Goal: Navigation & Orientation: Find specific page/section

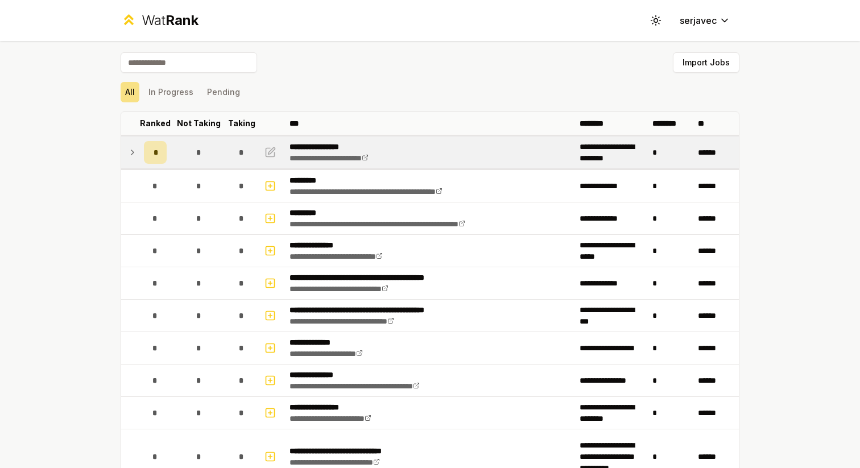
click at [129, 149] on icon at bounding box center [132, 153] width 9 height 14
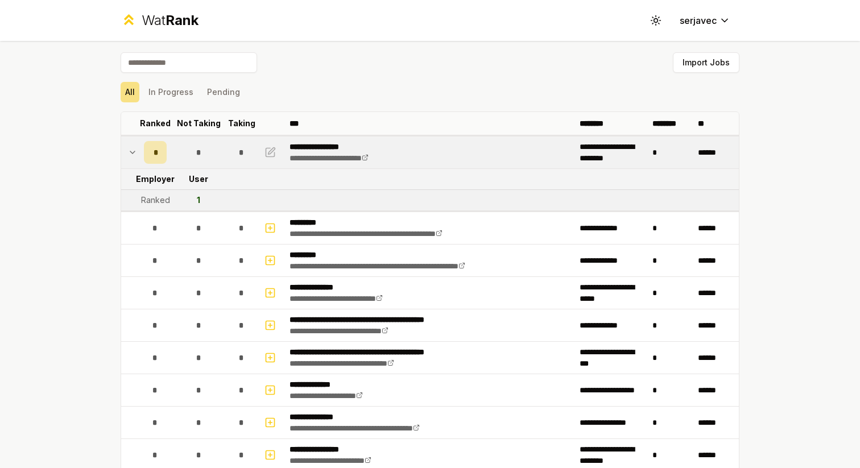
click at [134, 151] on icon at bounding box center [132, 153] width 9 height 14
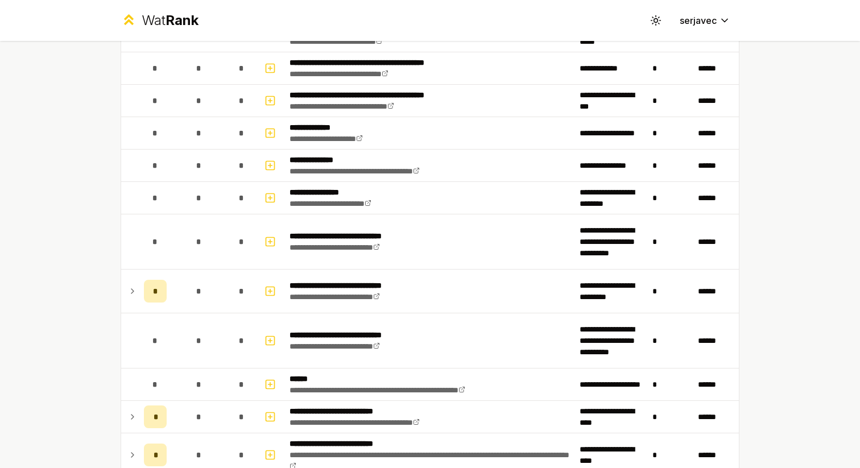
scroll to position [217, 0]
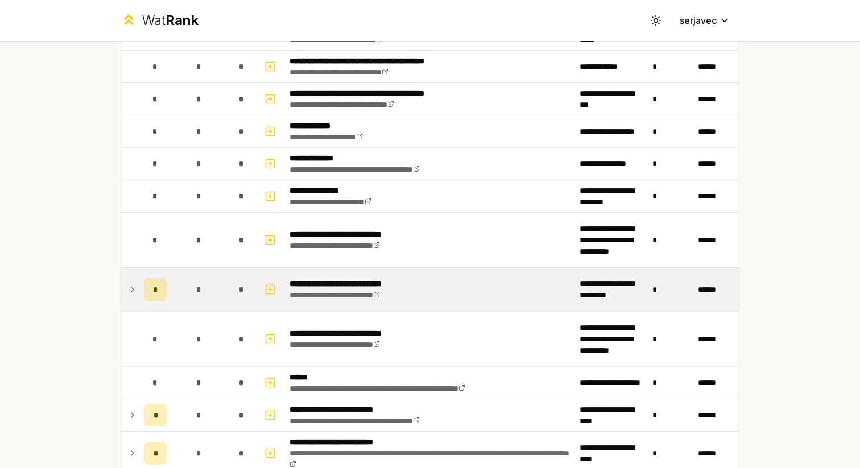
click at [131, 292] on icon at bounding box center [132, 290] width 9 height 14
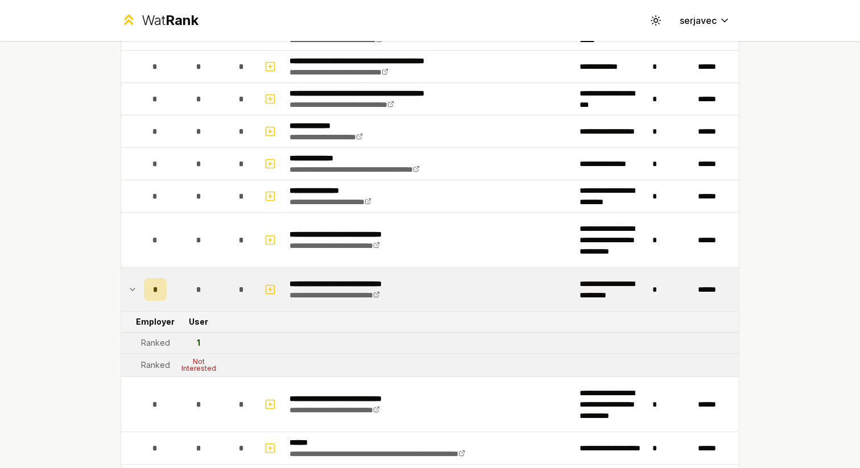
click at [134, 290] on icon at bounding box center [132, 290] width 9 height 14
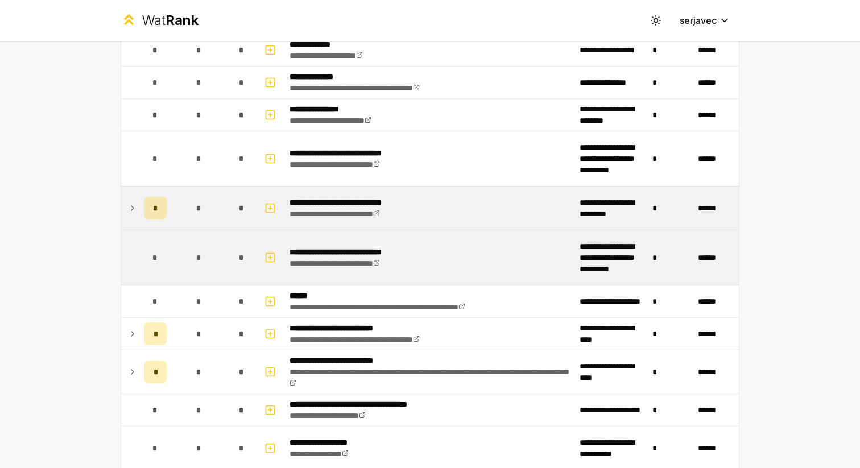
scroll to position [299, 0]
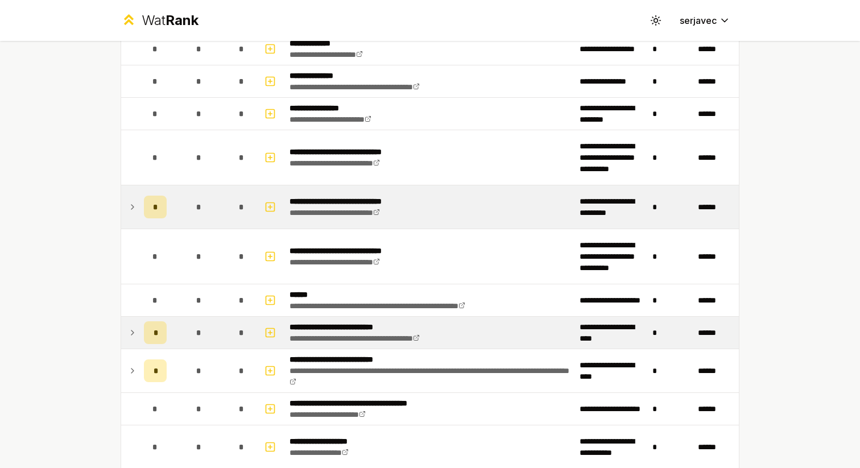
click at [134, 334] on icon at bounding box center [132, 333] width 9 height 14
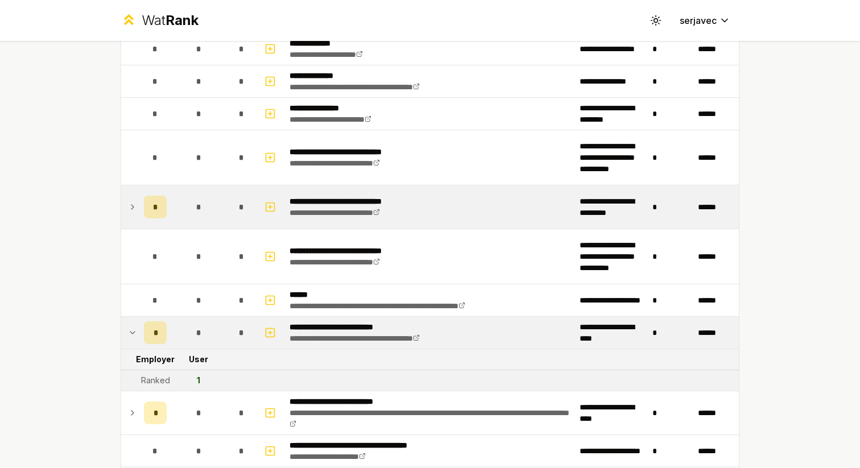
click at [134, 334] on icon at bounding box center [132, 333] width 9 height 14
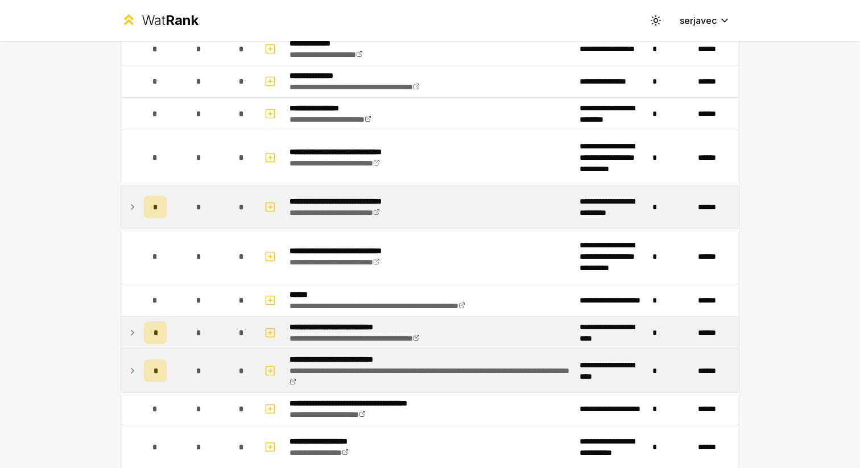
click at [133, 366] on icon at bounding box center [132, 371] width 9 height 14
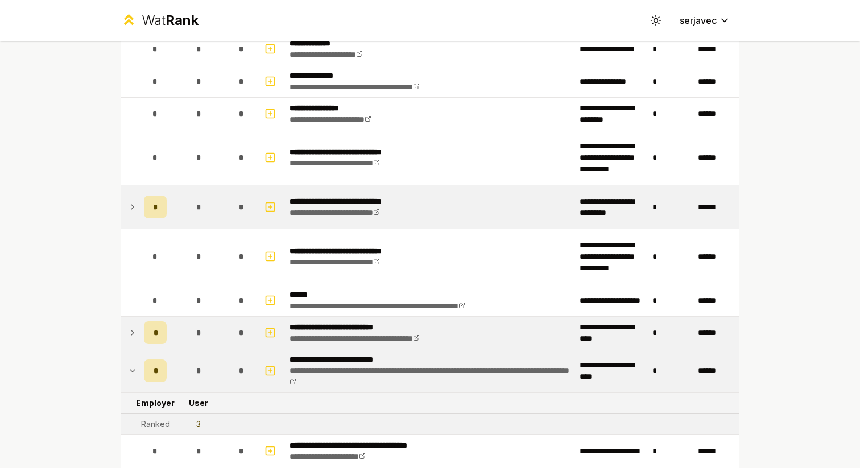
click at [133, 366] on icon at bounding box center [132, 371] width 9 height 14
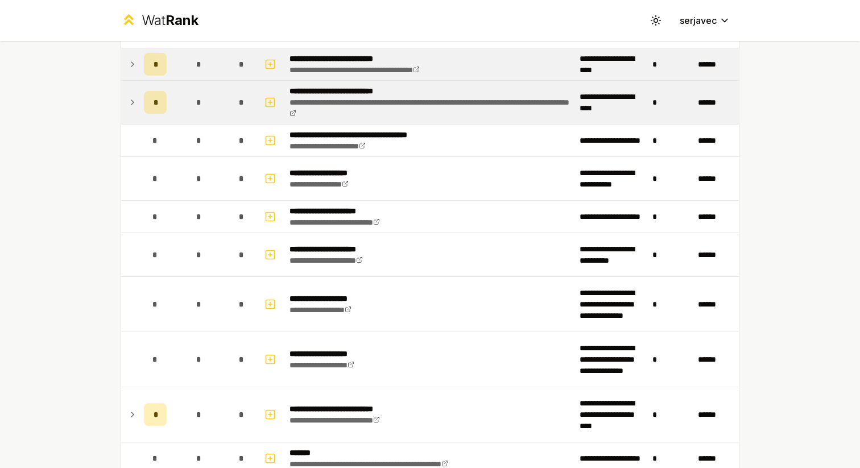
scroll to position [578, 0]
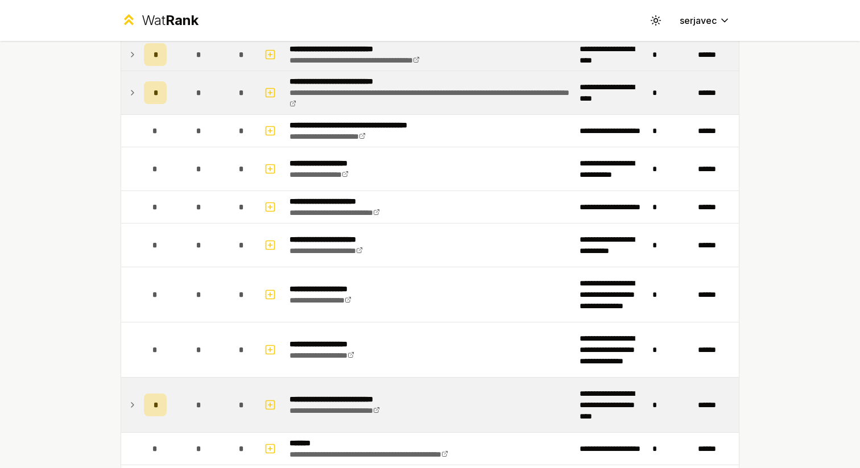
click at [133, 402] on icon at bounding box center [132, 405] width 9 height 14
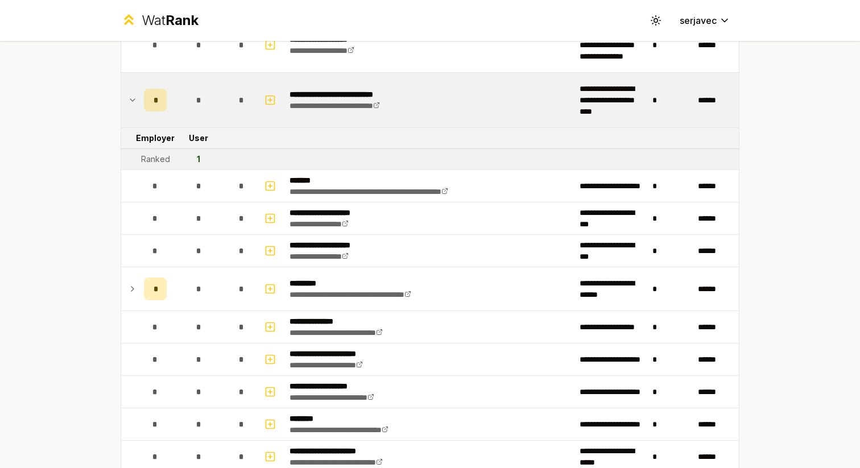
scroll to position [887, 0]
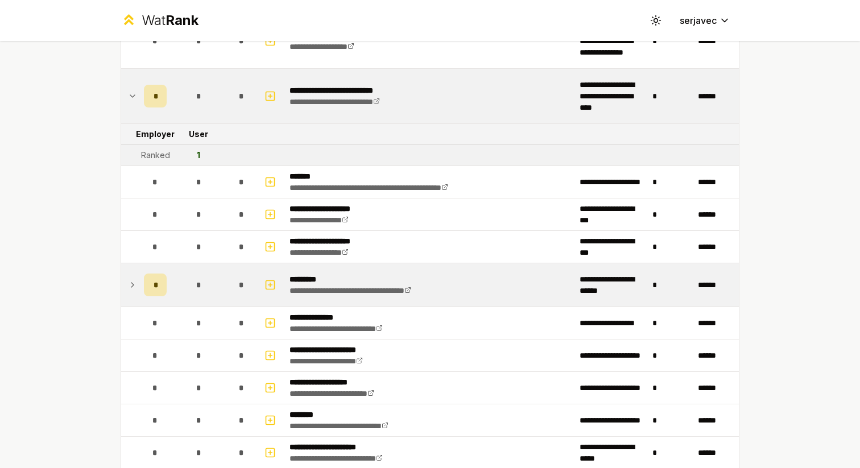
click at [133, 282] on icon at bounding box center [132, 285] width 9 height 14
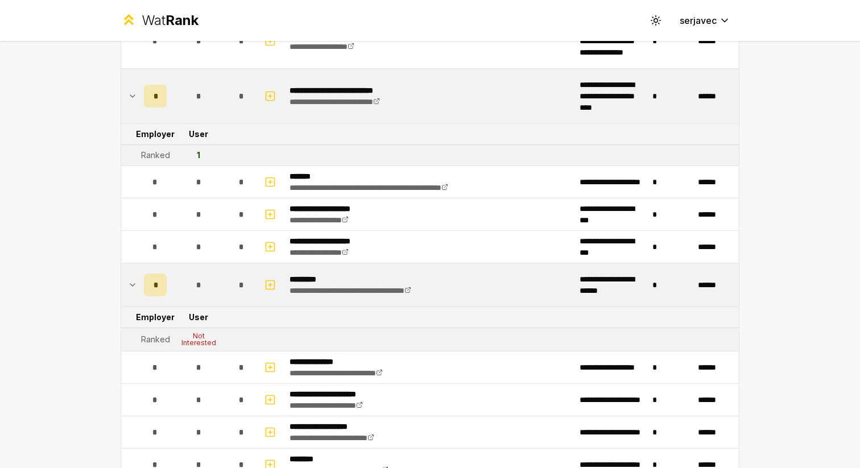
click at [133, 282] on icon at bounding box center [132, 285] width 9 height 14
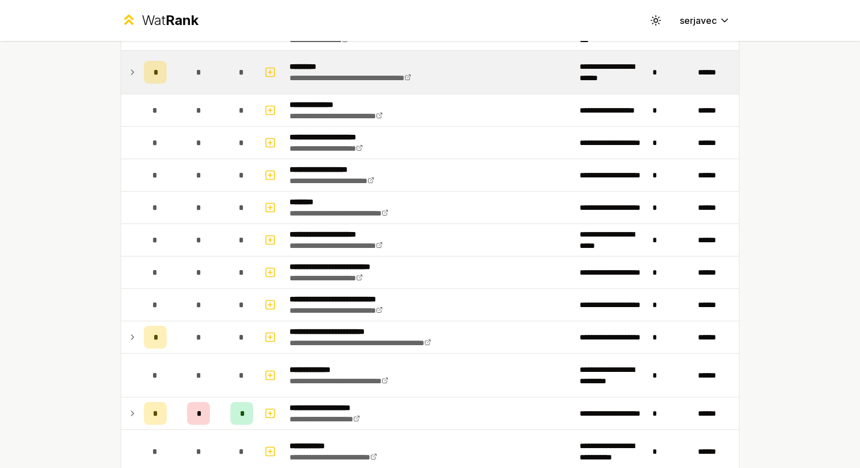
scroll to position [1101, 0]
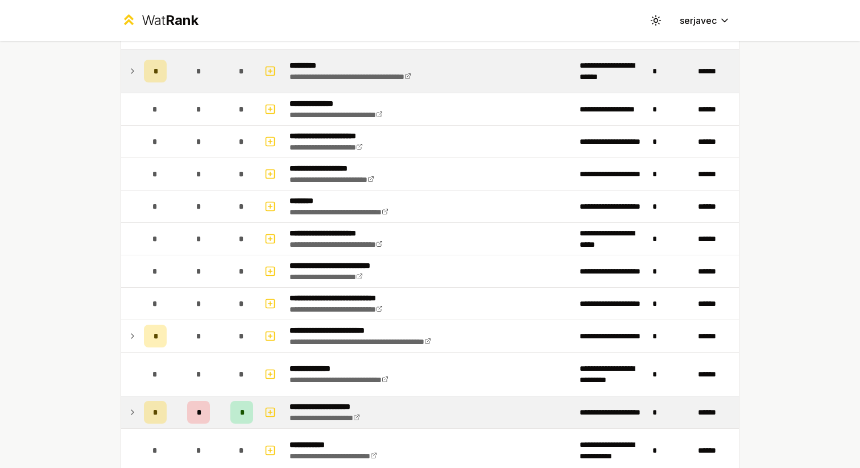
click at [133, 411] on icon at bounding box center [132, 413] width 9 height 14
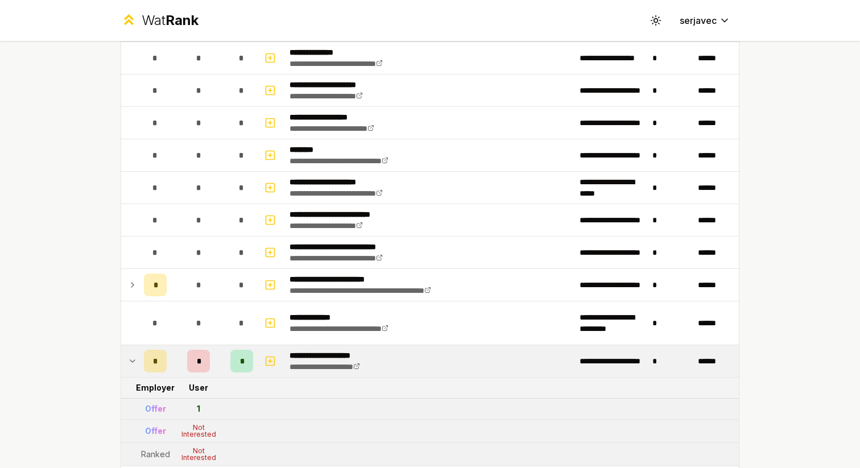
scroll to position [1162, 0]
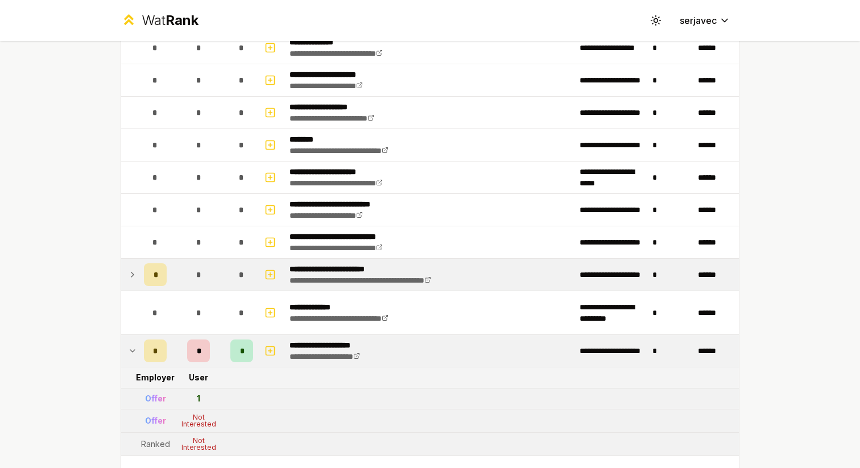
click at [135, 275] on icon at bounding box center [132, 275] width 9 height 14
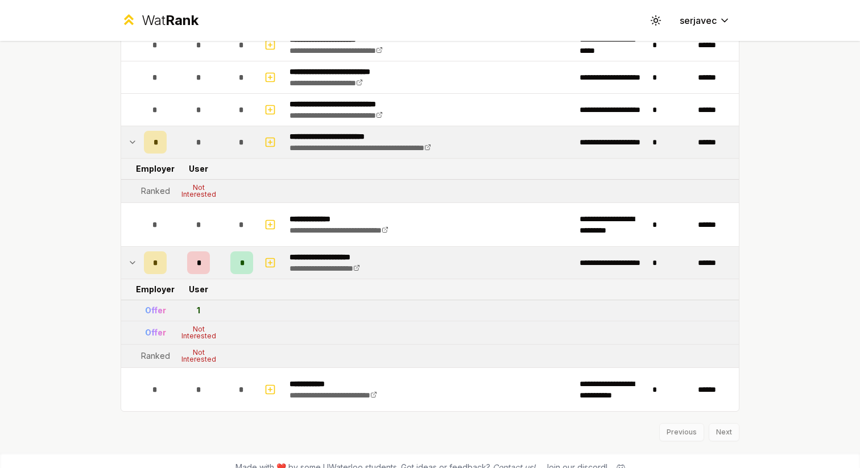
scroll to position [1309, 0]
